Goal: Task Accomplishment & Management: Manage account settings

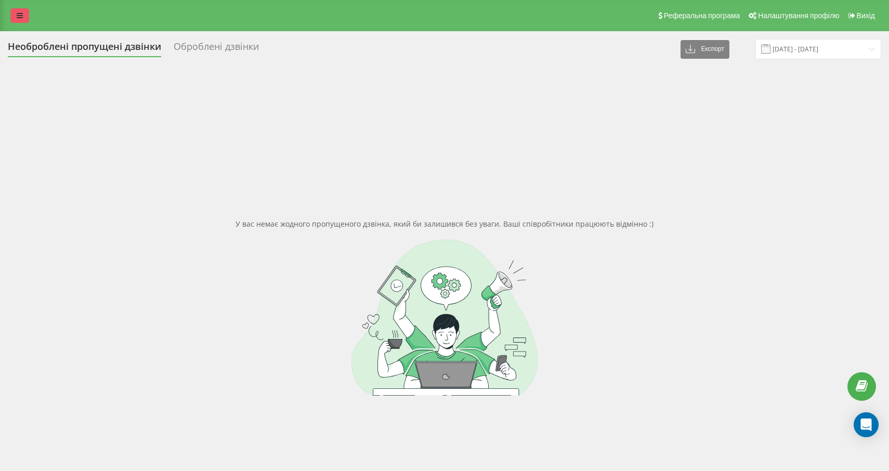
click at [18, 14] on icon at bounding box center [20, 15] width 6 height 7
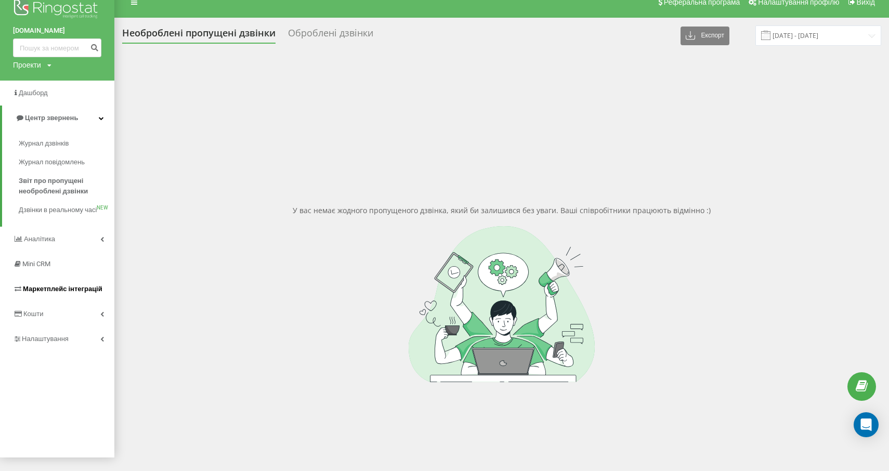
scroll to position [14, 0]
click at [64, 340] on link "Налаштування" at bounding box center [57, 338] width 114 height 25
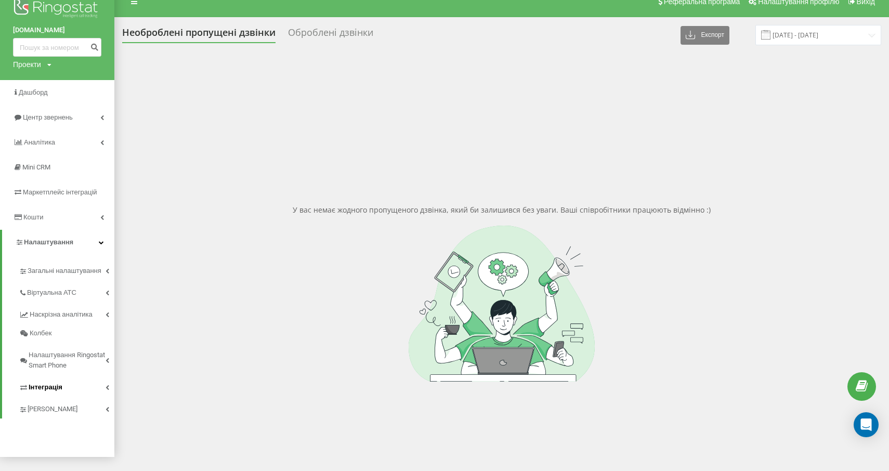
click at [83, 389] on link "Інтеграція" at bounding box center [67, 386] width 96 height 22
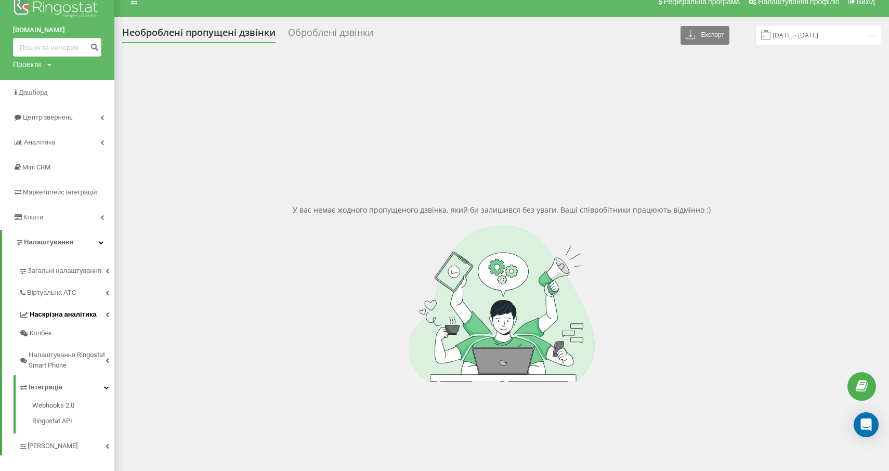
click at [88, 318] on span "Наскрізна аналітика" at bounding box center [63, 314] width 67 height 10
click at [73, 411] on link "[PERSON_NAME]" at bounding box center [67, 407] width 96 height 22
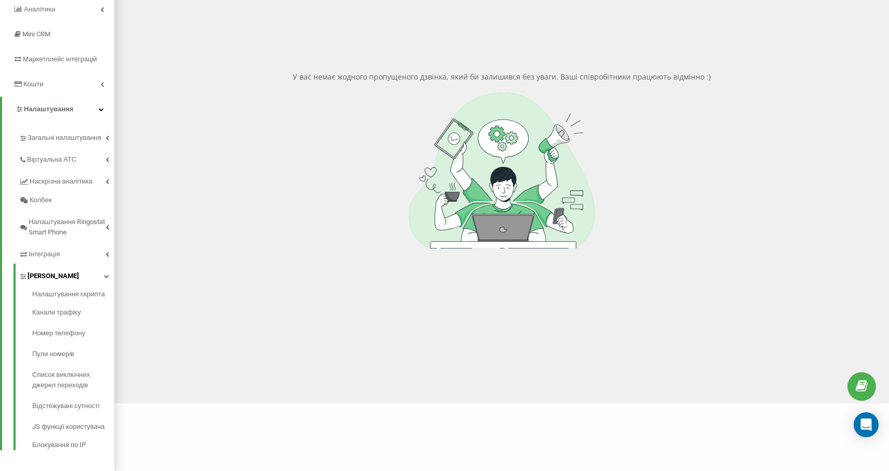
scroll to position [153, 0]
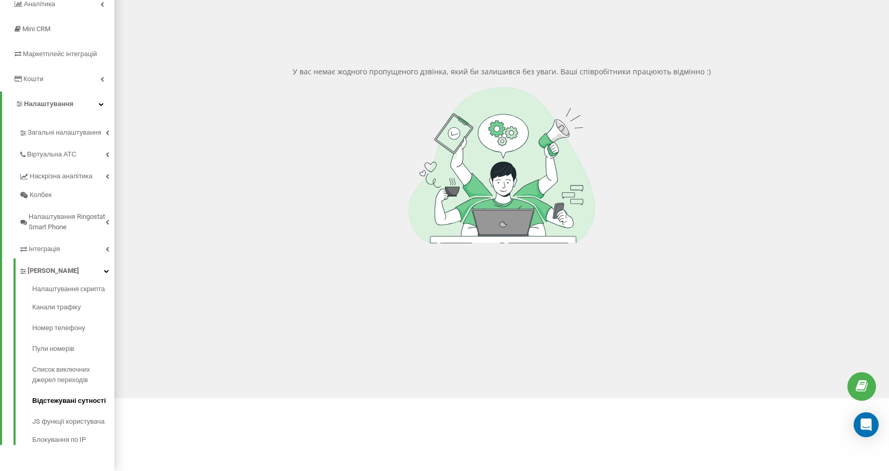
click at [83, 404] on span "Відстежувані сутності" at bounding box center [69, 400] width 74 height 10
